Goal: Find specific page/section: Find specific page/section

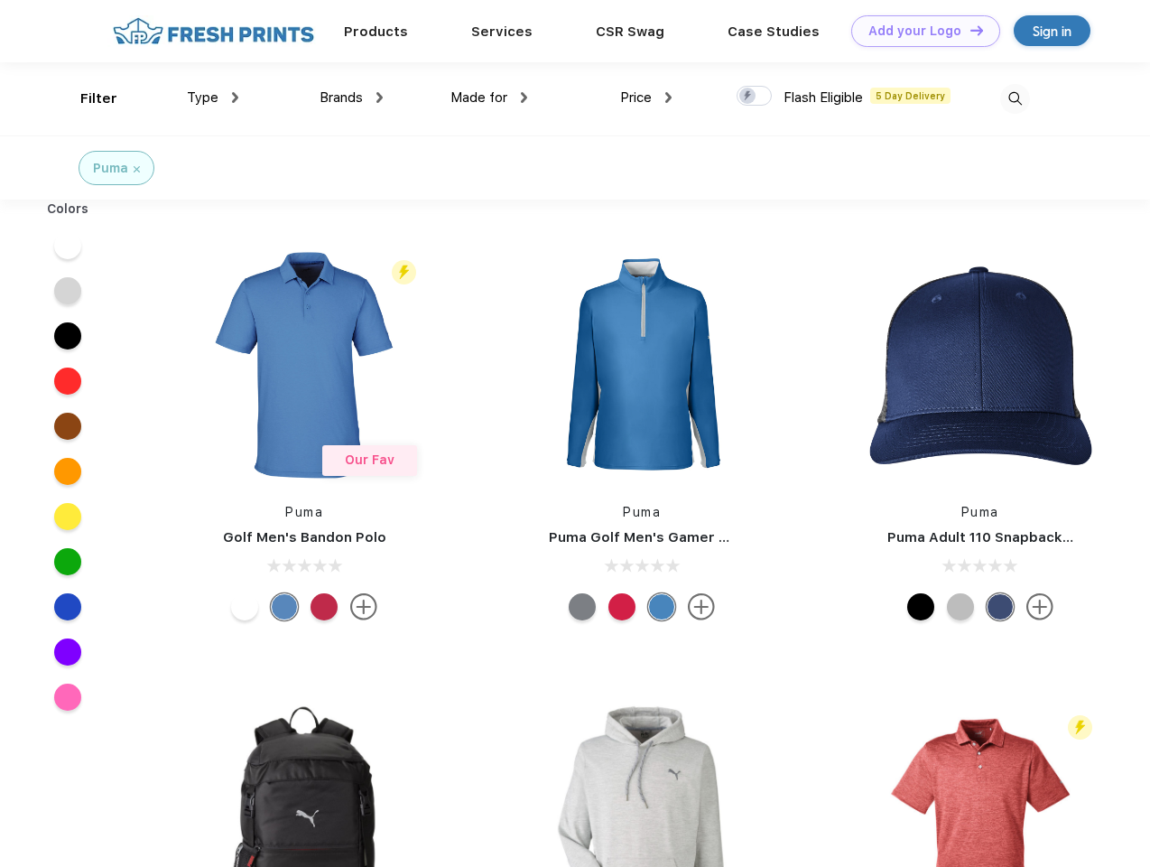
click at [919, 31] on link "Add your Logo Design Tool" at bounding box center [925, 31] width 149 height 32
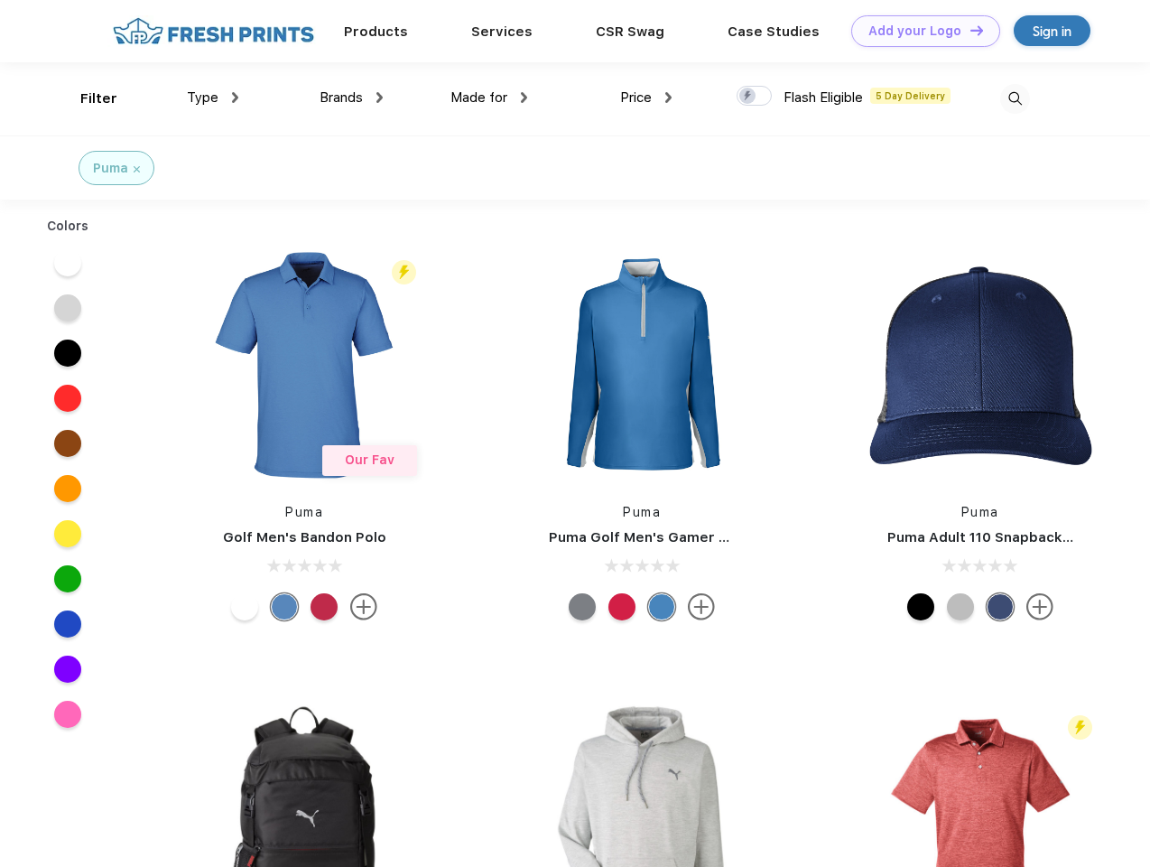
click at [0, 0] on div "Design Tool" at bounding box center [0, 0] width 0 height 0
click at [969, 30] on link "Add your Logo Design Tool" at bounding box center [925, 31] width 149 height 32
click at [87, 98] on div "Filter" at bounding box center [98, 98] width 37 height 21
click at [213, 97] on span "Type" at bounding box center [203, 97] width 32 height 16
click at [351, 97] on span "Brands" at bounding box center [341, 97] width 43 height 16
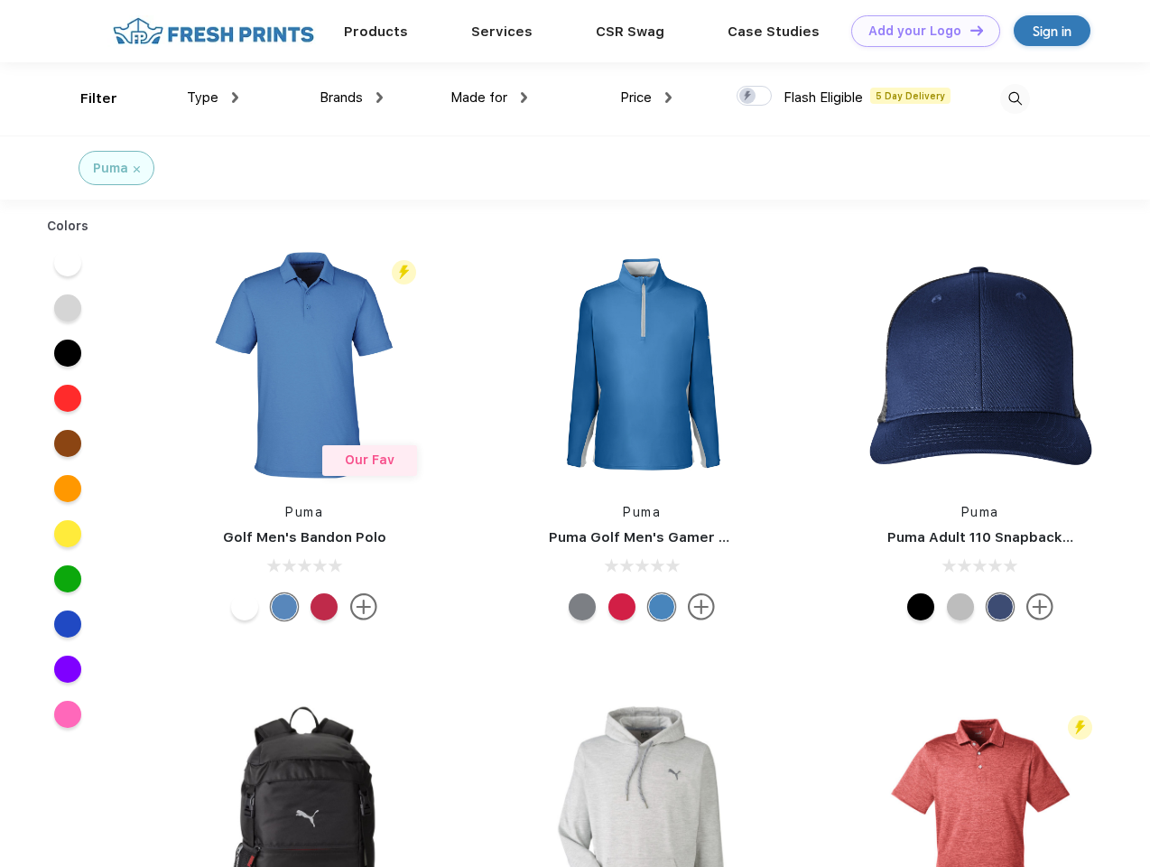
click at [489, 97] on span "Made for" at bounding box center [478, 97] width 57 height 16
click at [646, 97] on span "Price" at bounding box center [636, 97] width 32 height 16
click at [755, 97] on div at bounding box center [754, 96] width 35 height 20
click at [748, 97] on input "checkbox" at bounding box center [743, 91] width 12 height 12
click at [1015, 98] on img at bounding box center [1015, 99] width 30 height 30
